Goal: Complete application form

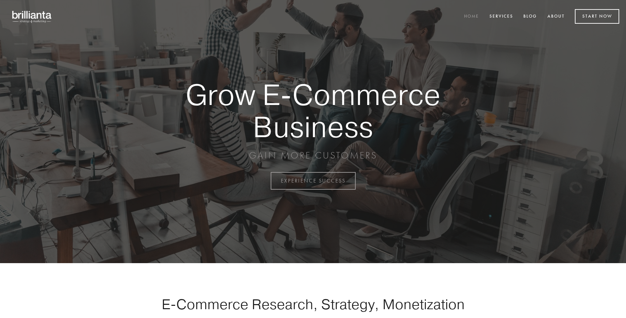
scroll to position [1774, 0]
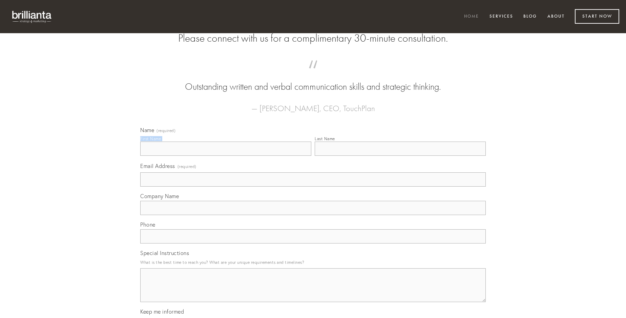
type input "[PERSON_NAME]"
click at [400, 156] on input "Last Name" at bounding box center [399, 148] width 171 height 14
type input "[PERSON_NAME]"
click at [313, 187] on input "Email Address (required)" at bounding box center [312, 179] width 345 height 14
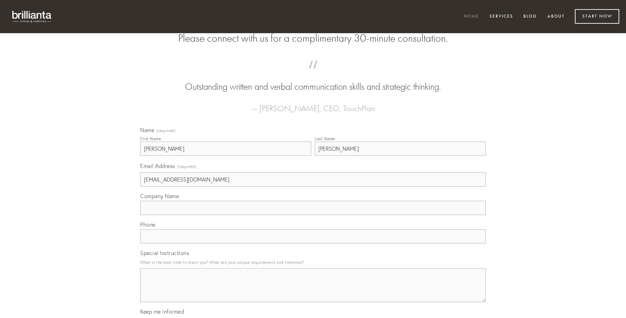
type input "[EMAIL_ADDRESS][DOMAIN_NAME]"
click at [313, 215] on input "Company Name" at bounding box center [312, 208] width 345 height 14
type input "terror"
click at [313, 243] on input "text" at bounding box center [312, 236] width 345 height 14
click at [313, 291] on textarea "Special Instructions" at bounding box center [312, 285] width 345 height 34
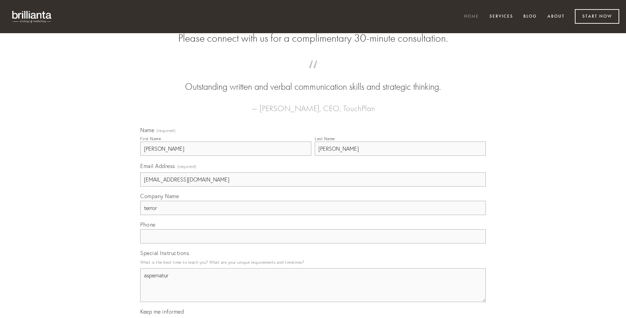
type textarea "aspernatur"
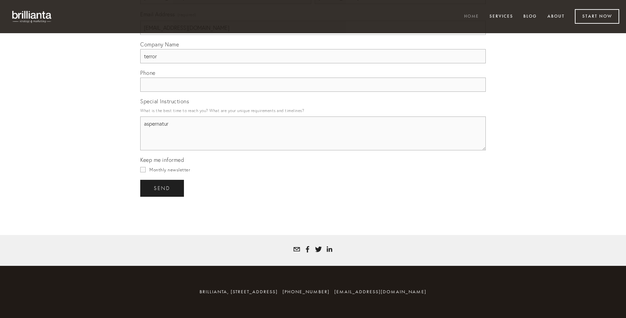
click at [162, 188] on span "send" at bounding box center [162, 188] width 17 height 6
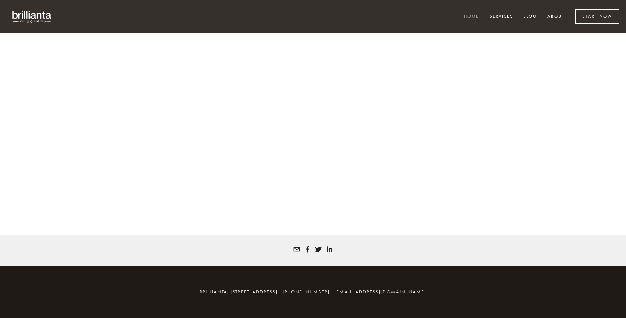
scroll to position [1765, 0]
